Goal: Submit feedback/report problem

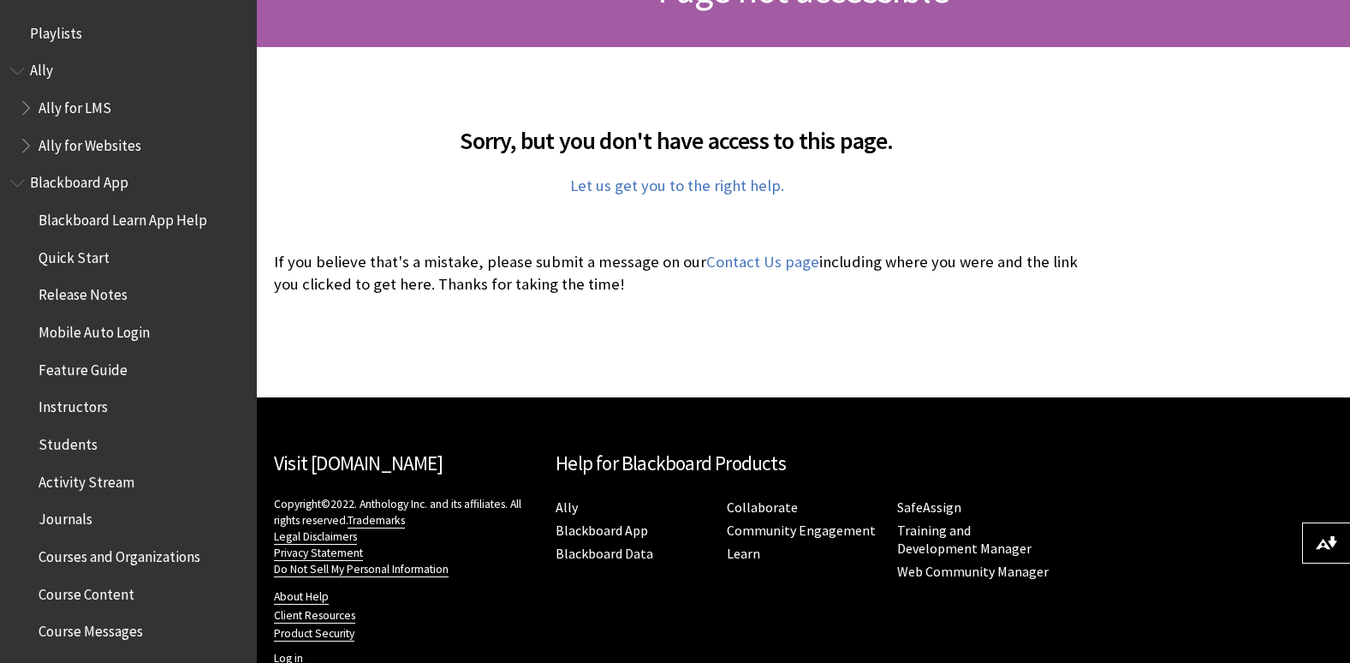
scroll to position [343, 0]
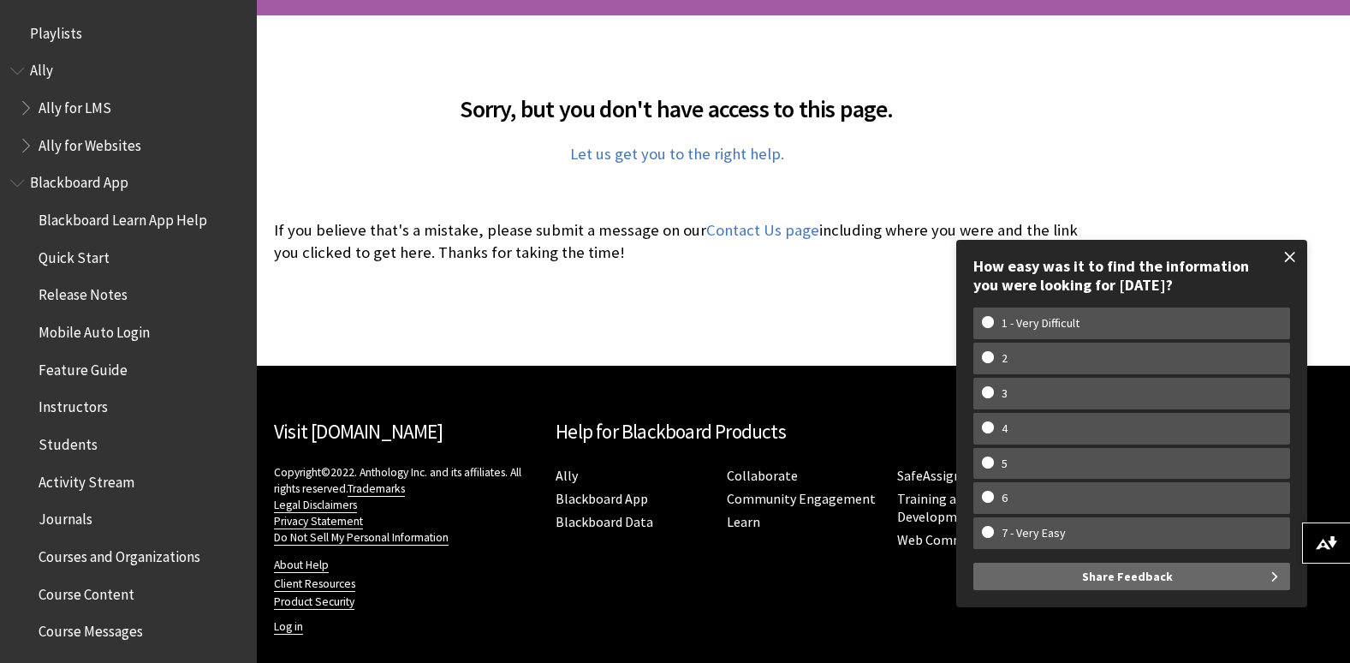
click at [1296, 247] on span at bounding box center [1291, 257] width 36 height 36
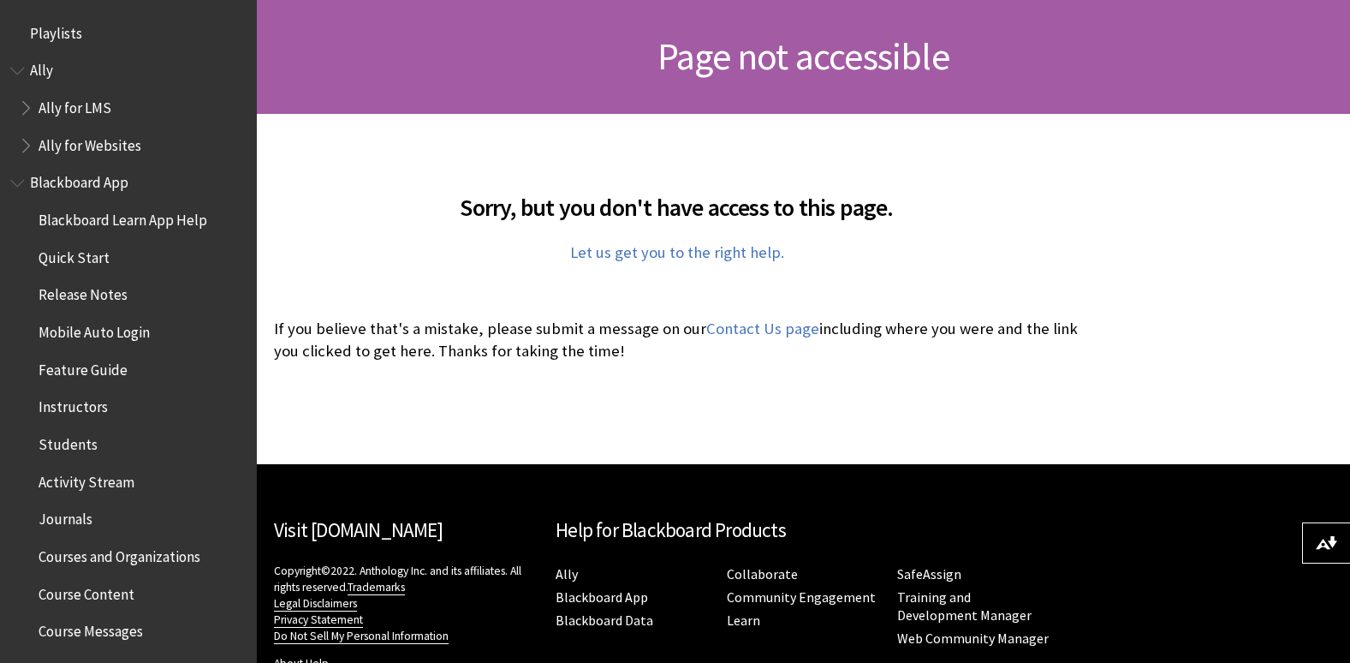
scroll to position [0, 0]
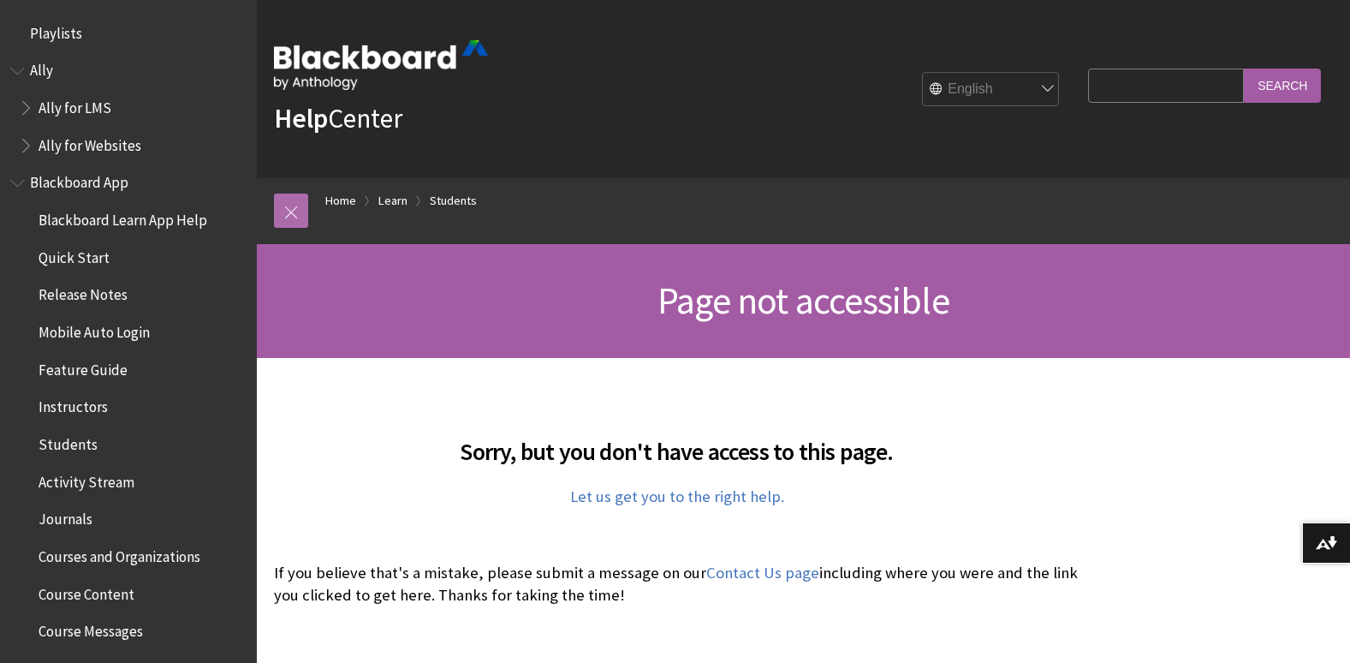
click at [283, 210] on link at bounding box center [291, 211] width 34 height 34
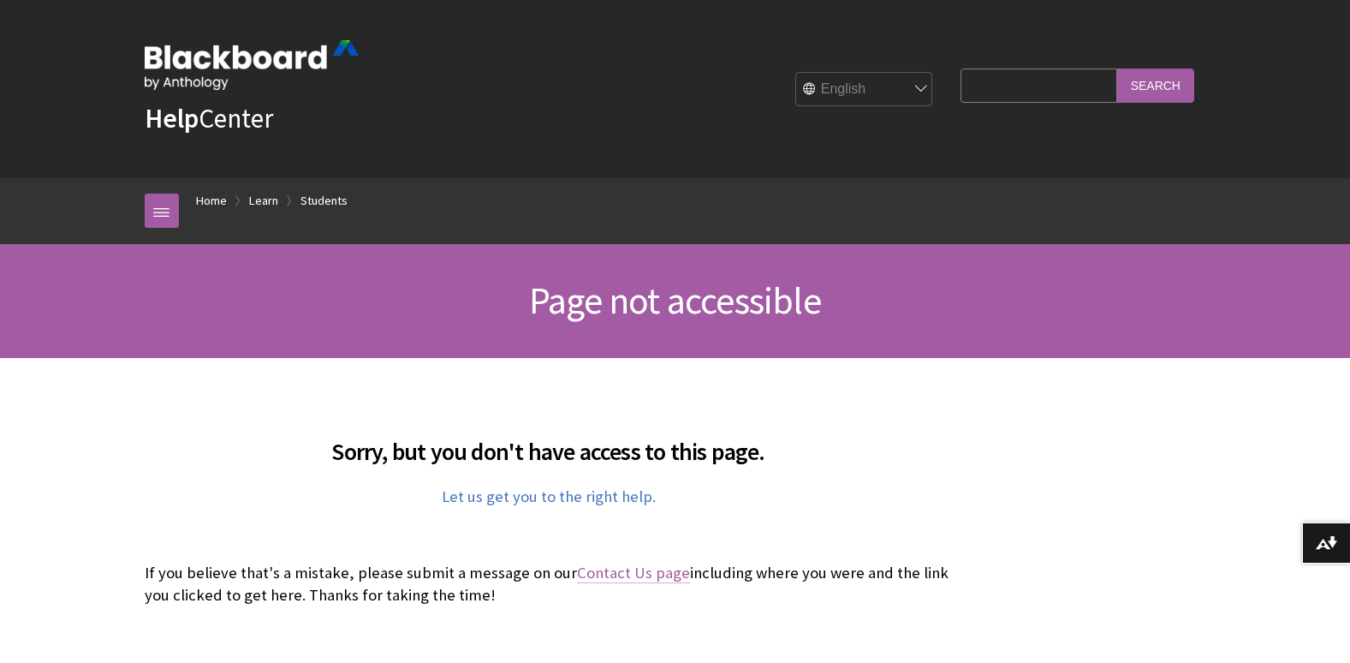
click at [633, 578] on link "Contact Us page" at bounding box center [633, 573] width 113 height 21
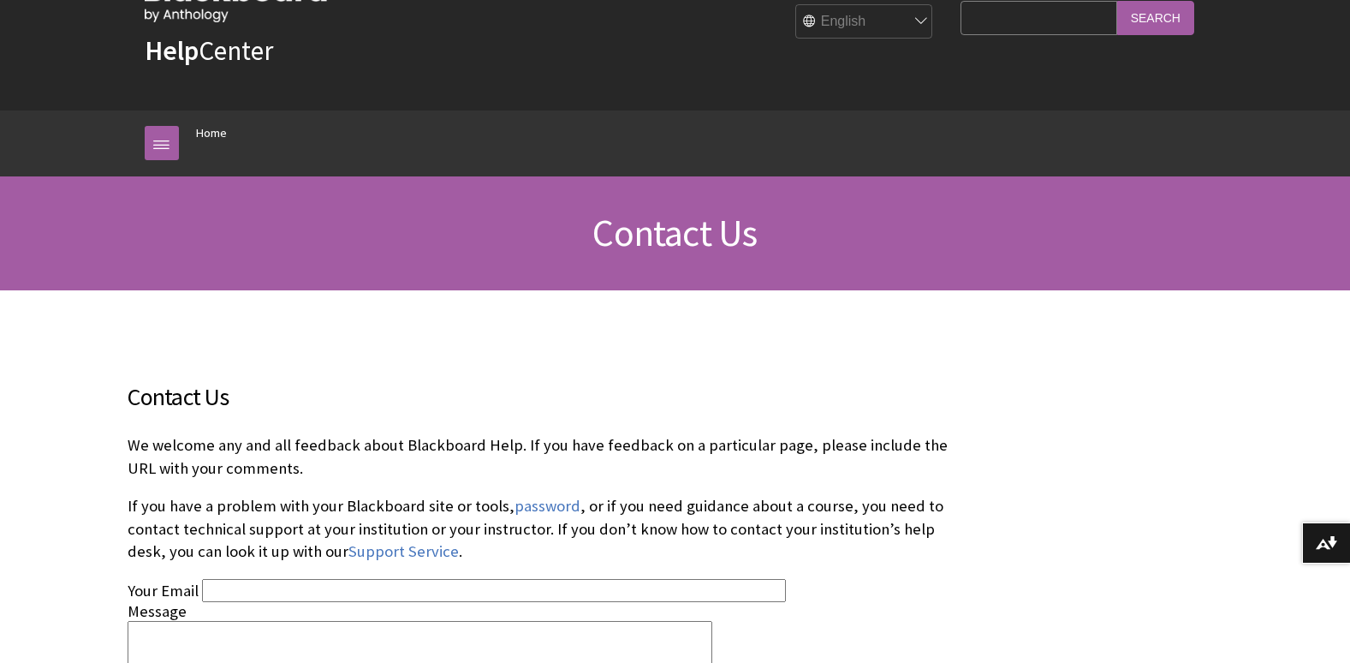
scroll to position [343, 0]
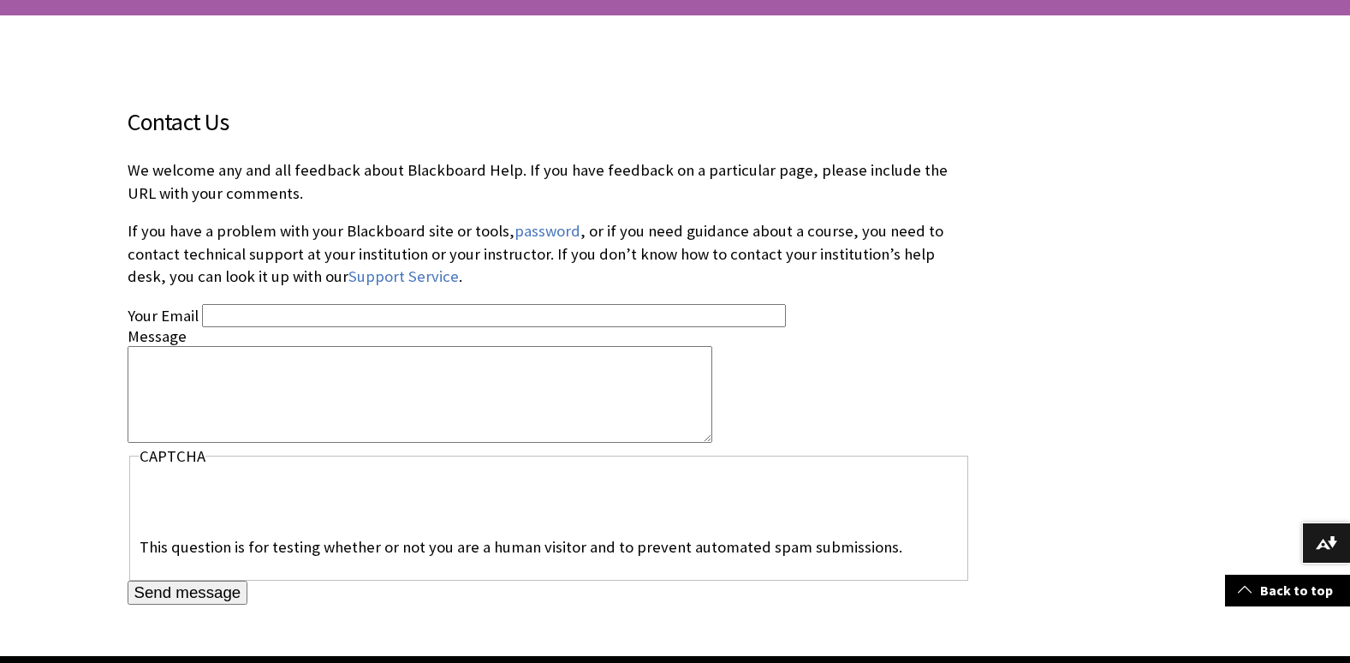
click at [289, 311] on input "Your Email" at bounding box center [494, 315] width 584 height 23
type input "jonesc1846@dupage.edu"
click at [220, 371] on textarea "Message" at bounding box center [420, 394] width 585 height 97
type textarea "m"
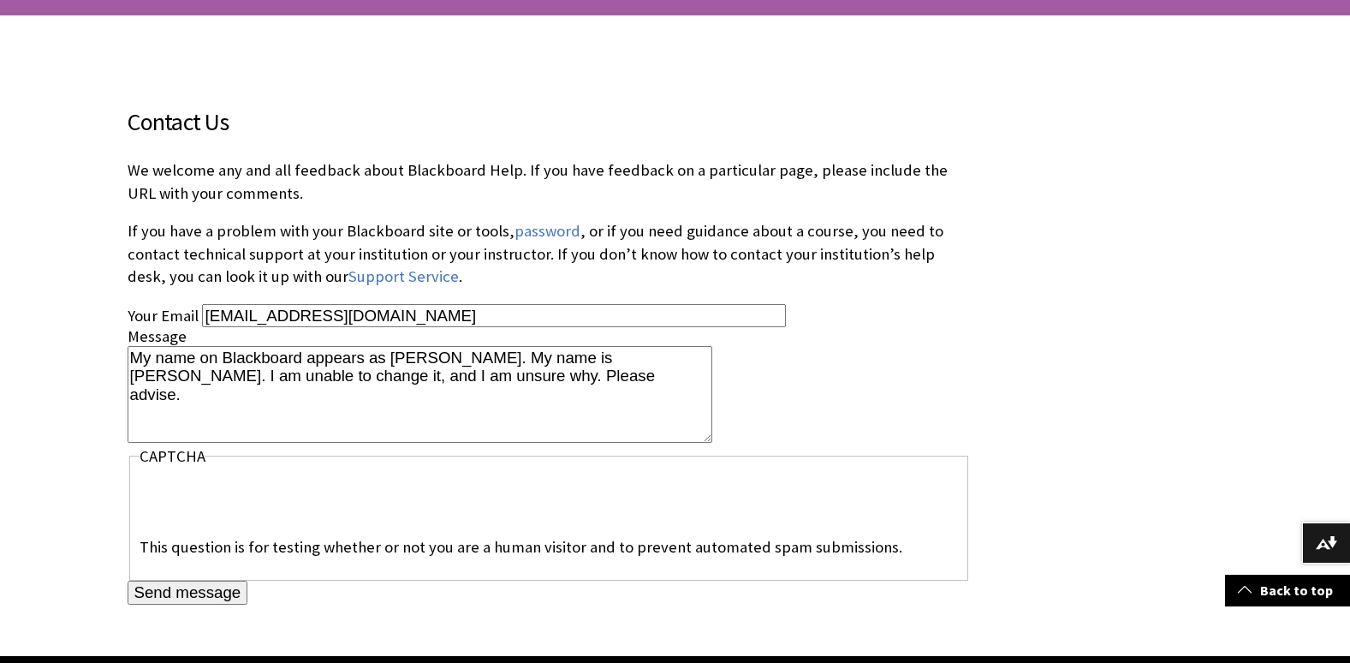
type textarea "My name on Blackboard appears as Cece Jones. My name is Cecelya Jones. I am una…"
click at [170, 594] on input "Send message" at bounding box center [188, 593] width 121 height 24
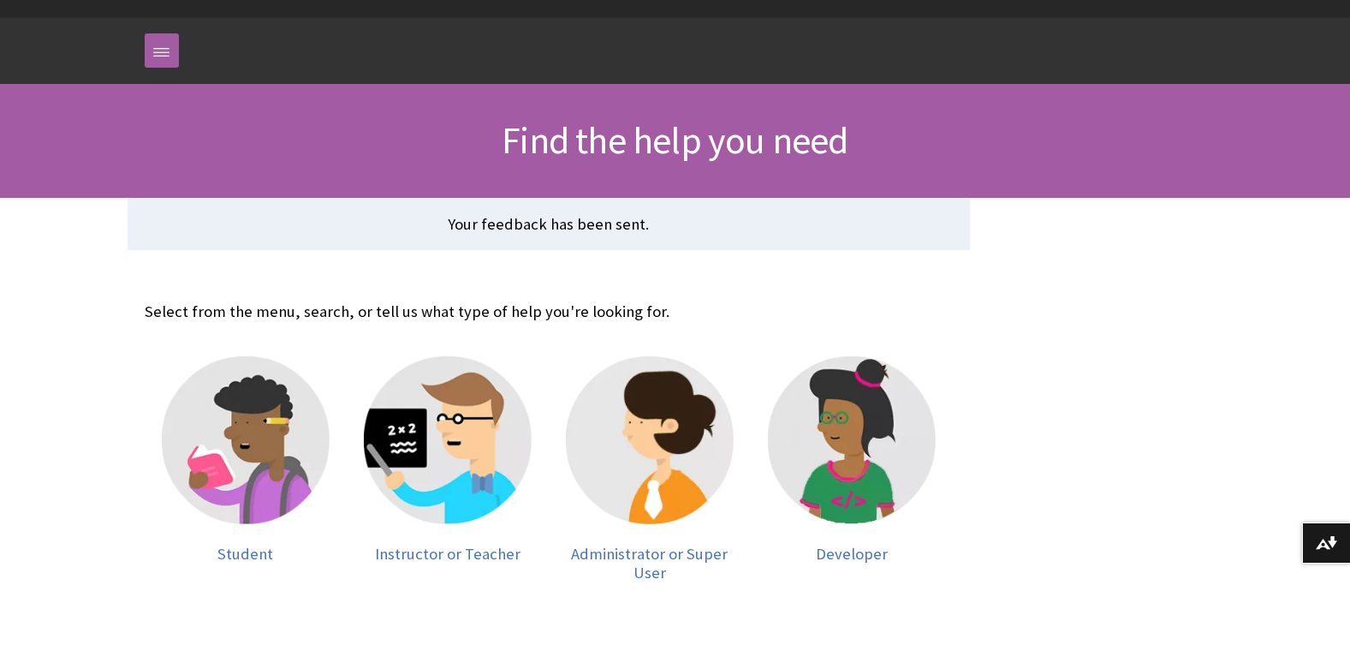
scroll to position [171, 0]
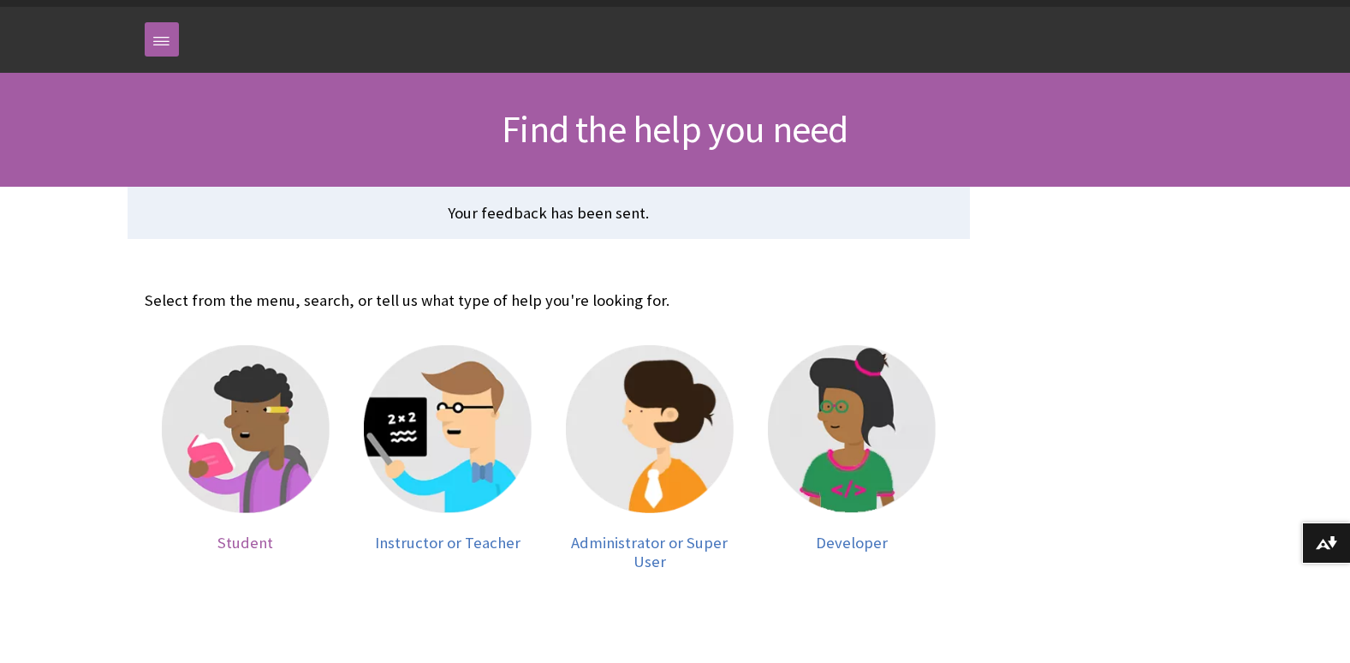
click at [251, 443] on img at bounding box center [246, 429] width 168 height 168
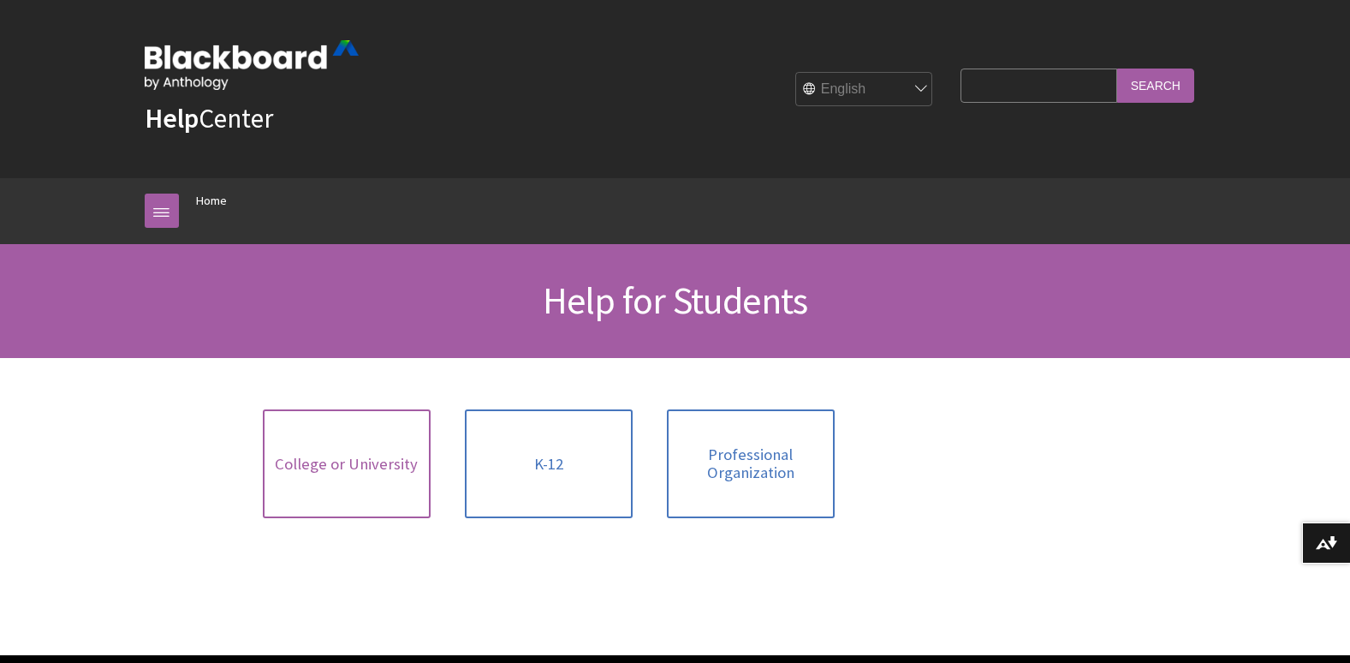
click at [381, 471] on span "College or University" at bounding box center [346, 464] width 143 height 19
